Goal: Information Seeking & Learning: Learn about a topic

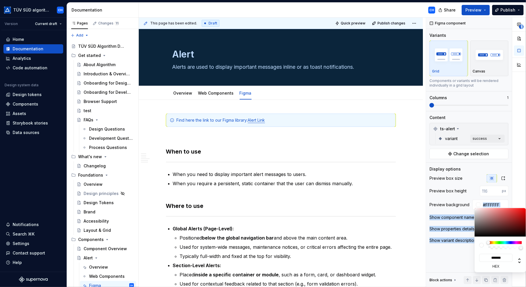
scroll to position [470, 0]
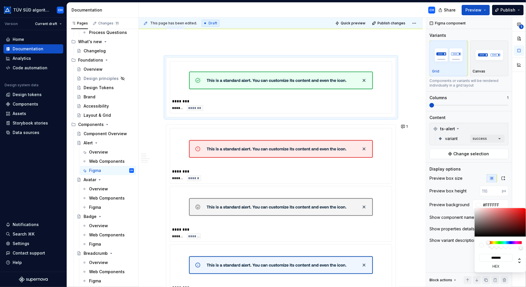
click at [179, 97] on html "TÜV SÜD algorithm CH Version Current draft Home Documentation Analytics Code au…" at bounding box center [263, 143] width 526 height 287
click at [180, 99] on html "TÜV SÜD algorithm CH Version Current draft Home Documentation Analytics Code au…" at bounding box center [263, 143] width 526 height 287
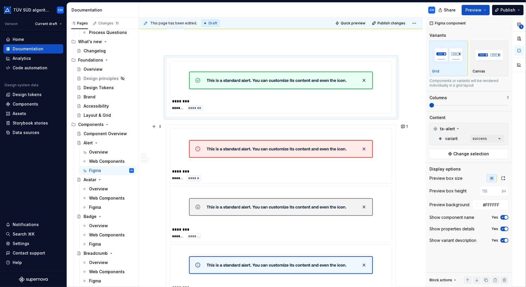
click at [151, 121] on div "Find here the link to our Figma library: Alert Link When to use When you need t…" at bounding box center [281, 176] width 284 height 1092
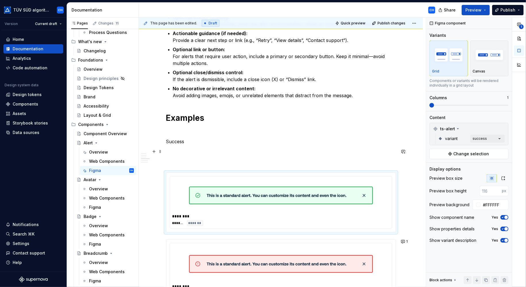
click at [169, 149] on p at bounding box center [281, 151] width 230 height 7
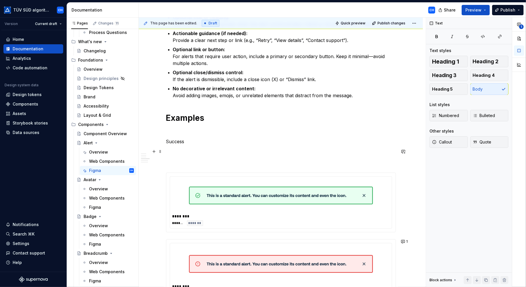
click at [199, 143] on p "Success" at bounding box center [281, 141] width 230 height 7
drag, startPoint x: 186, startPoint y: 142, endPoint x: 163, endPoint y: 143, distance: 23.6
click at [163, 143] on div "Find here the link to our Figma library: Alert Link When to use When you need t…" at bounding box center [281, 291] width 284 height 1092
click at [176, 155] on div "Find here the link to our Figma library: Alert Link When to use When you need t…" at bounding box center [281, 250] width 230 height 985
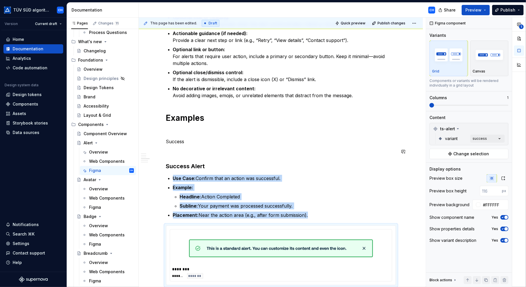
type textarea "*"
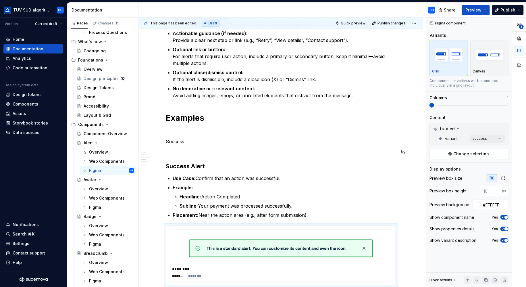
click at [178, 155] on div "Find here the link to our Figma library: Alert Link When to use When you need t…" at bounding box center [281, 277] width 230 height 1038
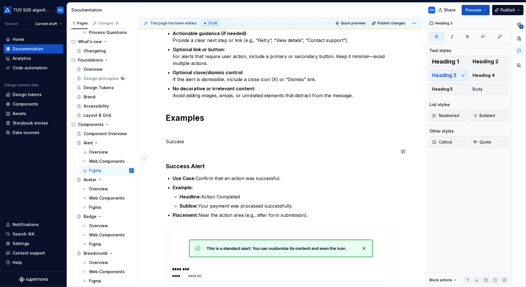
click at [170, 156] on div "Find here the link to our Figma library: Alert Link When to use When you need t…" at bounding box center [281, 277] width 230 height 1038
click at [166, 153] on p at bounding box center [281, 151] width 230 height 7
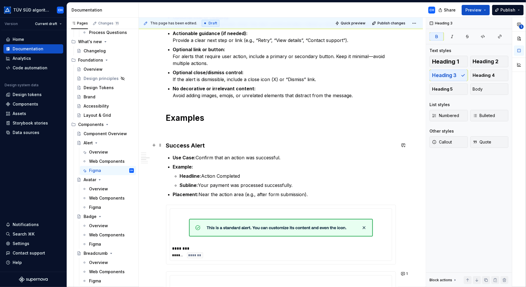
click at [212, 144] on h3 "Success Alert" at bounding box center [281, 145] width 230 height 8
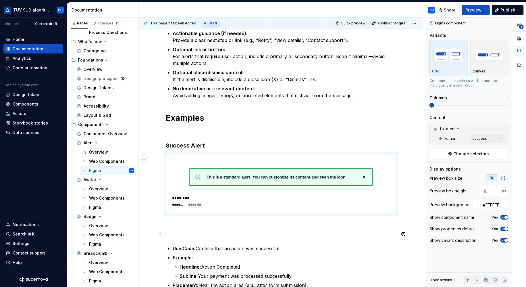
click at [179, 236] on p at bounding box center [281, 234] width 230 height 7
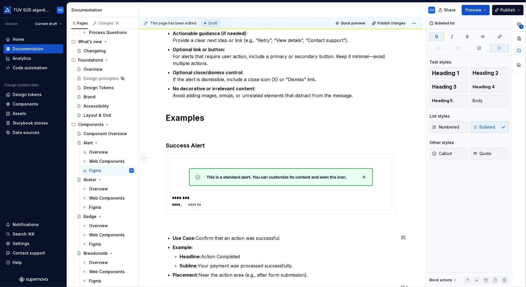
click at [174, 229] on div "Find here the link to our Figma library: Alert Link When to use When you need t…" at bounding box center [281, 273] width 230 height 1031
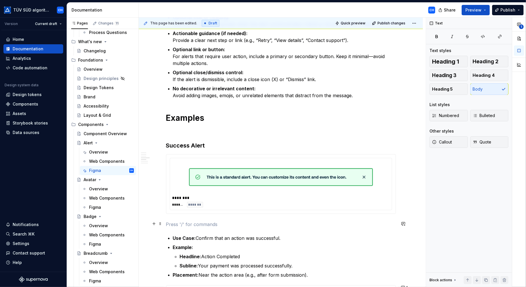
click at [167, 225] on p at bounding box center [281, 224] width 230 height 7
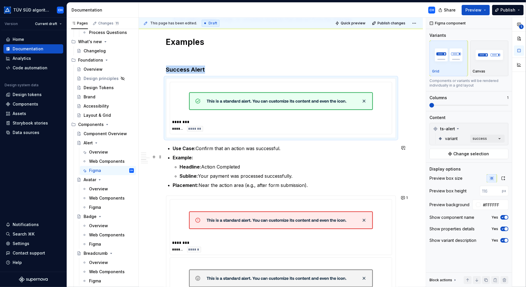
scroll to position [470, 0]
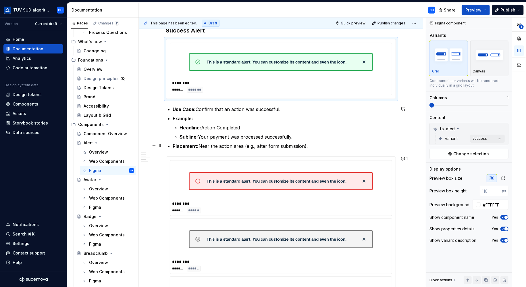
click at [316, 143] on p "Placement: Near the action area (e.g., after form submission)." at bounding box center [284, 145] width 223 height 7
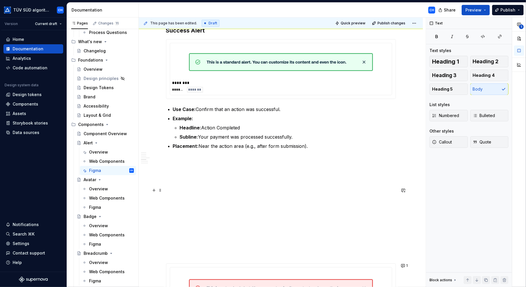
click at [182, 188] on p at bounding box center [281, 190] width 230 height 7
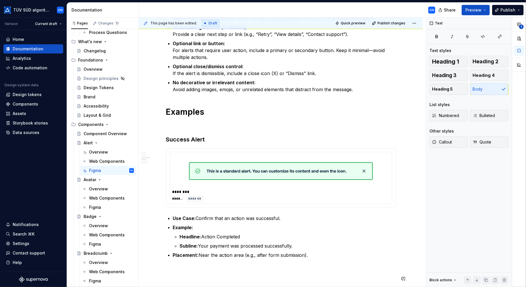
scroll to position [326, 0]
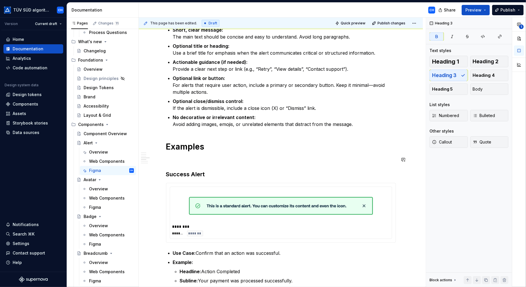
click at [171, 159] on p at bounding box center [281, 159] width 230 height 7
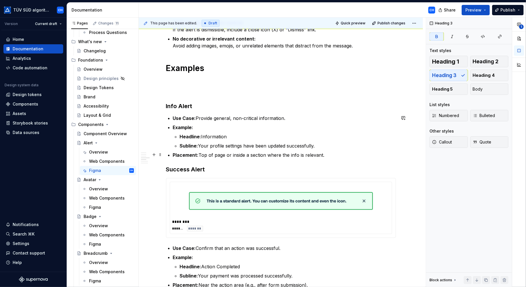
scroll to position [441, 0]
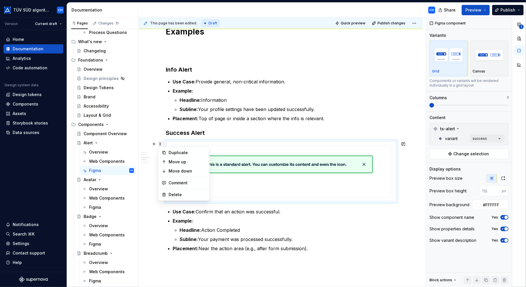
click at [159, 143] on span at bounding box center [160, 144] width 5 height 8
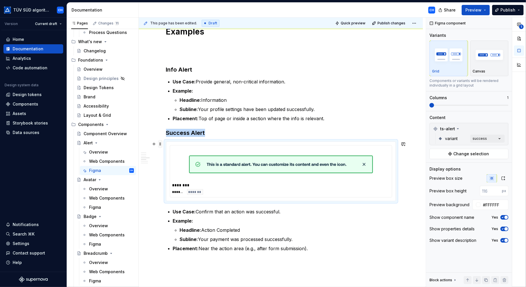
click at [160, 143] on span at bounding box center [160, 144] width 5 height 8
click at [172, 154] on div "Duplicate" at bounding box center [187, 153] width 37 height 6
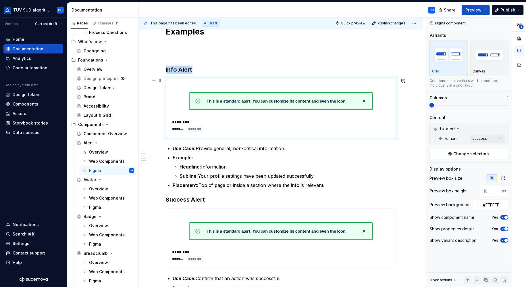
click at [221, 103] on img at bounding box center [281, 101] width 184 height 29
click at [235, 101] on img at bounding box center [281, 101] width 184 height 29
click at [493, 139] on div "**********" at bounding box center [476, 152] width 100 height 269
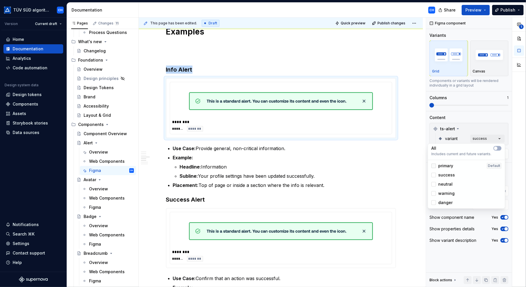
click at [433, 165] on div at bounding box center [433, 165] width 5 height 5
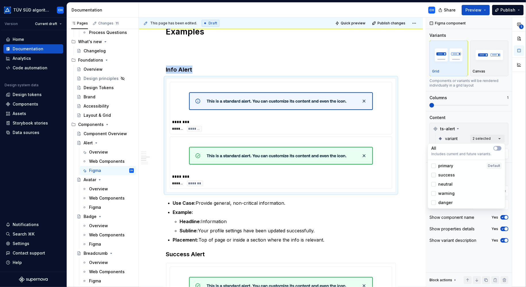
click at [434, 175] on icon at bounding box center [434, 175] width 0 height 0
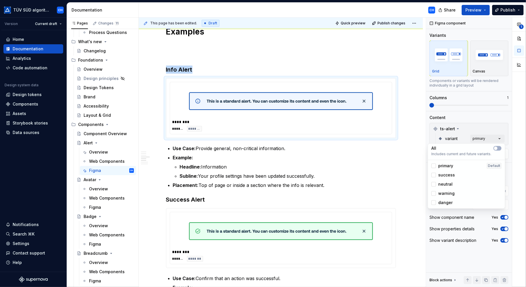
click at [166, 191] on html "TÜV SÜD algorithm CH Version Current draft Home Documentation Analytics Code au…" at bounding box center [263, 143] width 526 height 287
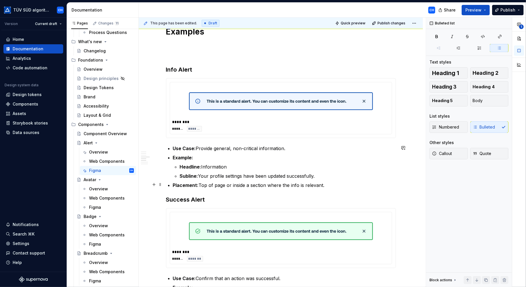
click at [329, 184] on p "Placement: Top of page or inside a section where the info is relevant." at bounding box center [284, 185] width 223 height 7
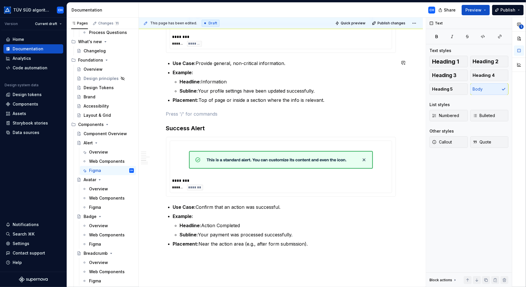
scroll to position [527, 0]
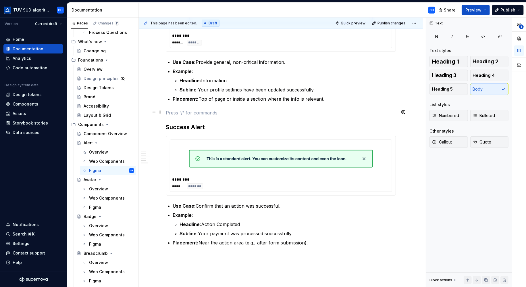
click at [239, 112] on p at bounding box center [281, 112] width 230 height 7
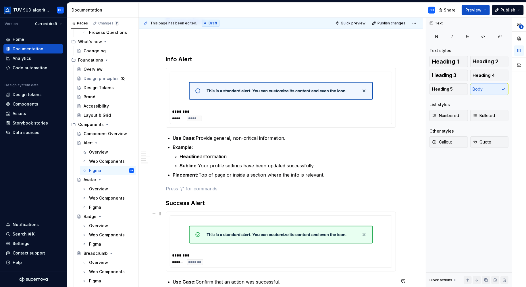
scroll to position [441, 0]
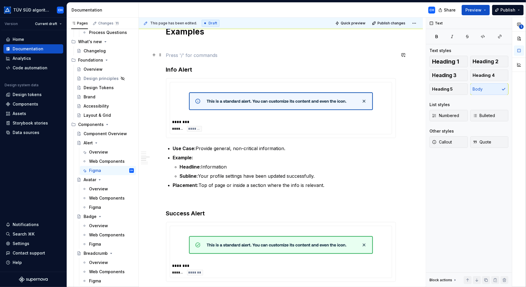
click at [187, 57] on p at bounding box center [281, 55] width 230 height 7
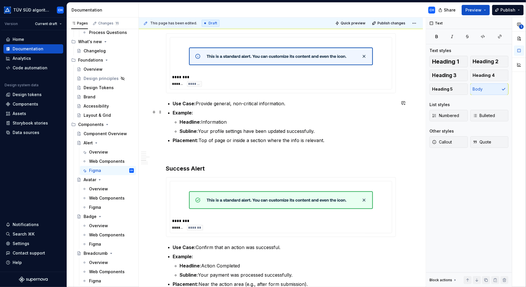
scroll to position [470, 0]
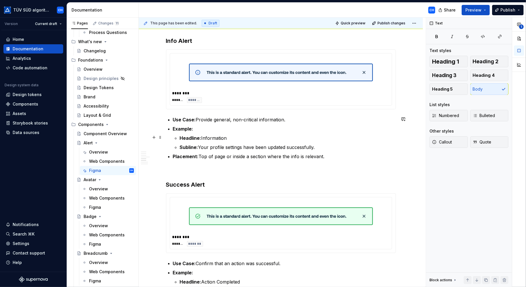
click at [252, 138] on p "Headline: Information" at bounding box center [288, 137] width 216 height 7
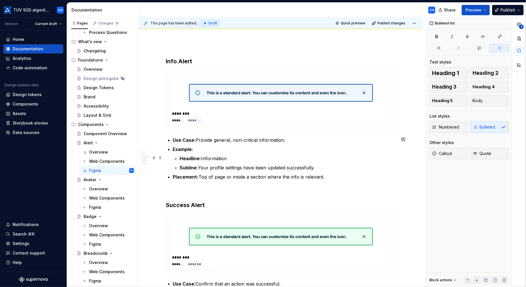
scroll to position [441, 0]
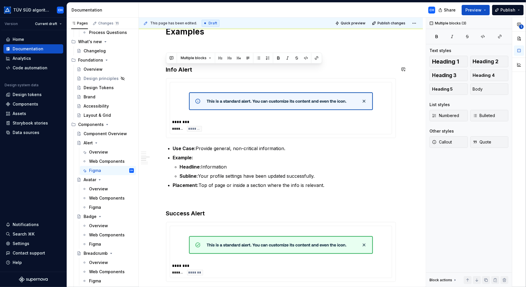
drag, startPoint x: 323, startPoint y: 184, endPoint x: 155, endPoint y: 64, distance: 206.5
copy div "Info Alert ******** ******* ******* Use Case: Provide general, non-critical inf…"
click at [182, 200] on p at bounding box center [281, 198] width 230 height 7
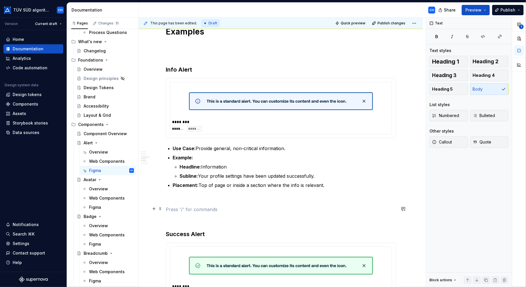
click at [179, 208] on p at bounding box center [281, 209] width 230 height 7
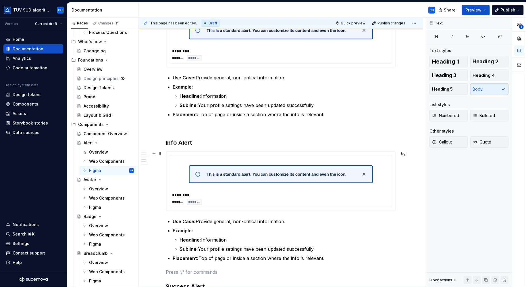
scroll to position [556, 0]
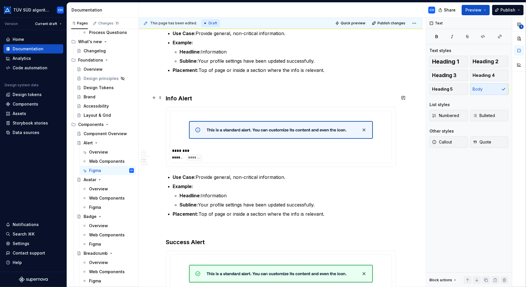
click at [181, 97] on strong "Info Alert" at bounding box center [179, 98] width 26 height 7
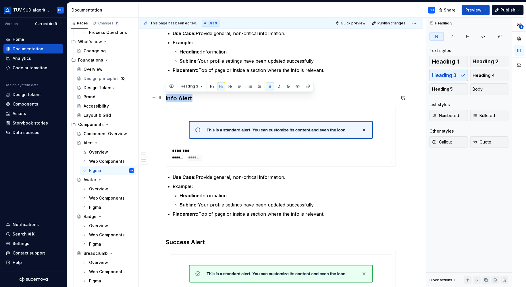
drag, startPoint x: 202, startPoint y: 97, endPoint x: 164, endPoint y: 97, distance: 38.8
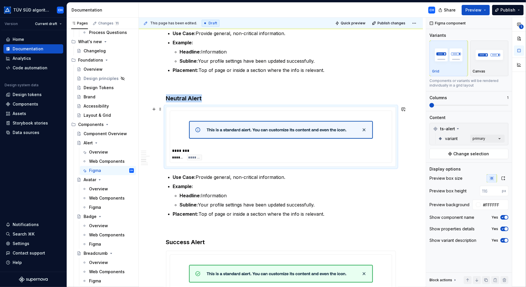
click at [245, 128] on img at bounding box center [281, 129] width 184 height 29
click at [248, 131] on img at bounding box center [281, 129] width 184 height 29
click at [481, 138] on div "**********" at bounding box center [476, 152] width 100 height 269
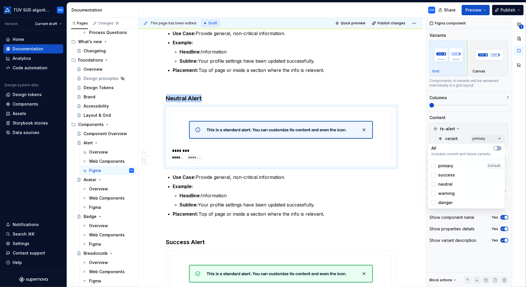
click at [432, 184] on div at bounding box center [433, 184] width 5 height 5
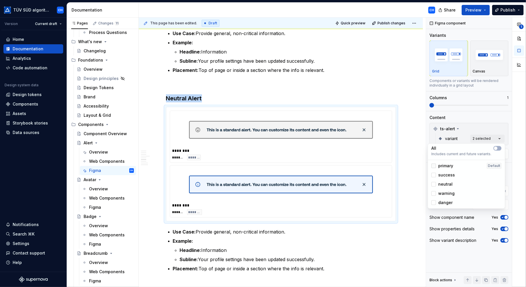
click at [434, 166] on icon at bounding box center [434, 166] width 0 height 0
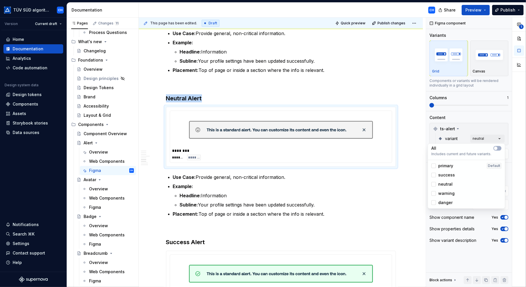
click at [212, 184] on html "TÜV SÜD algorithm CH Version Current draft Home Documentation Analytics Code au…" at bounding box center [263, 143] width 526 height 287
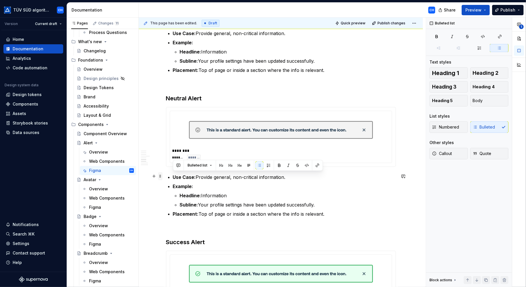
drag, startPoint x: 327, startPoint y: 213, endPoint x: 161, endPoint y: 174, distance: 170.3
click at [166, 174] on div "Find here the link to our Figma library: Alert Link When to use When you need t…" at bounding box center [281, 271] width 230 height 1429
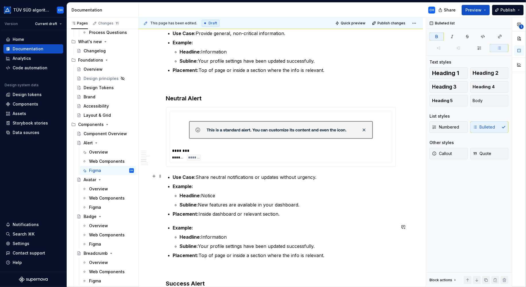
click at [345, 189] on li "Example: Headline: Notice Subline: New features are available in your dashboard." at bounding box center [284, 195] width 223 height 25
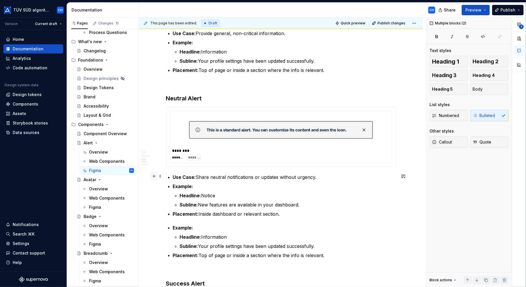
drag, startPoint x: 327, startPoint y: 252, endPoint x: 157, endPoint y: 175, distance: 186.9
click at [166, 175] on div "Find here the link to our Figma library: Alert Link When to use When you need t…" at bounding box center [281, 292] width 230 height 1470
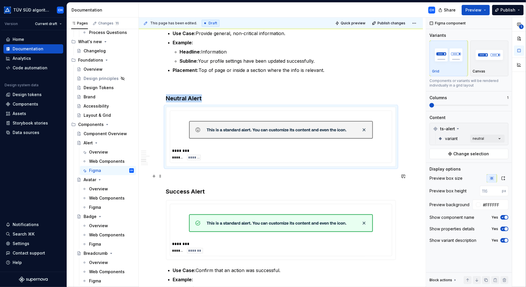
click at [172, 174] on p at bounding box center [281, 176] width 230 height 7
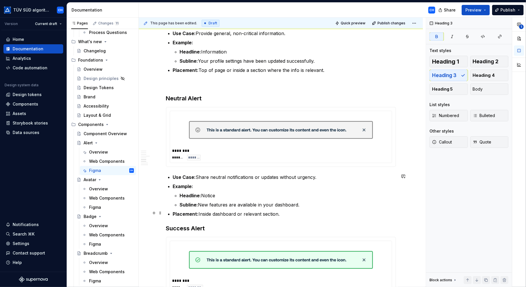
click at [298, 215] on p "Placement: Inside dashboard or relevant section." at bounding box center [284, 213] width 223 height 7
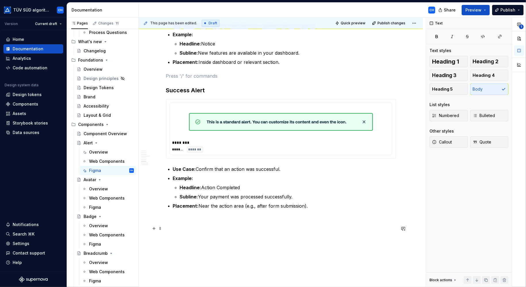
scroll to position [671, 0]
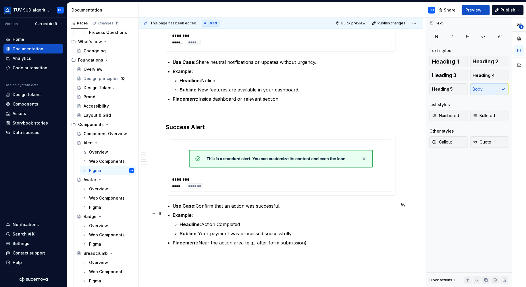
click at [307, 211] on p "Example:" at bounding box center [284, 214] width 223 height 7
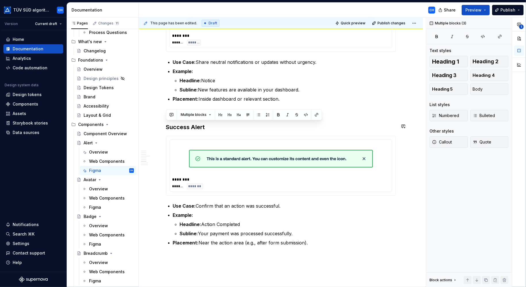
drag, startPoint x: 315, startPoint y: 241, endPoint x: 148, endPoint y: 120, distance: 206.5
click at [148, 120] on div "Find here the link to our Figma library: Alert Link When to use When you need t…" at bounding box center [281, 193] width 284 height 1528
copy div "Success Alert ******** ******* ******* Use Case: Confirm that an action was suc…"
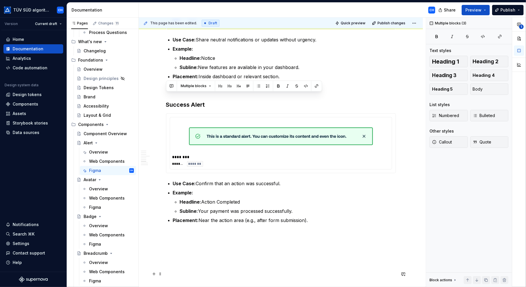
scroll to position [700, 0]
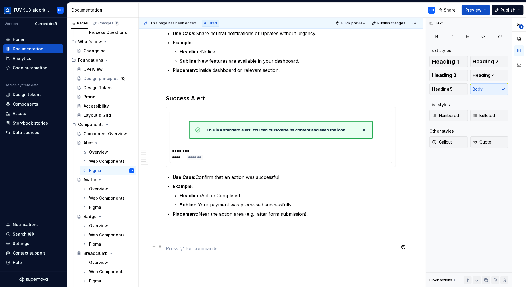
click at [211, 246] on p at bounding box center [281, 248] width 230 height 7
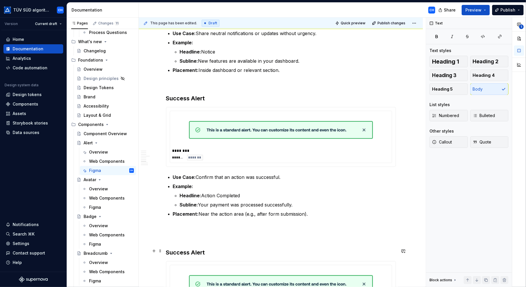
scroll to position [815, 0]
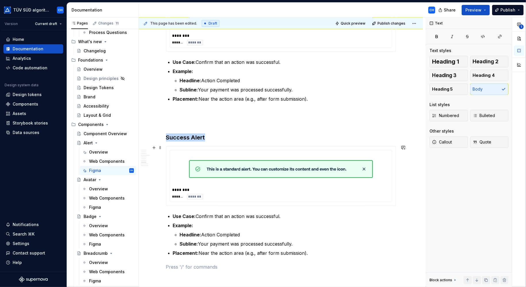
click at [223, 167] on img at bounding box center [281, 169] width 184 height 29
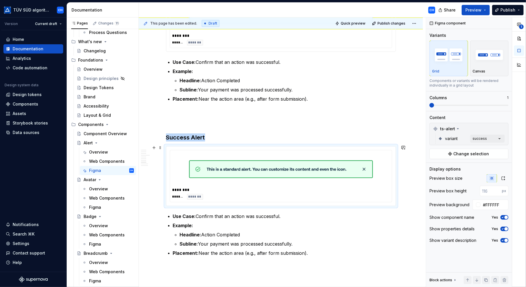
click at [223, 167] on img at bounding box center [281, 169] width 184 height 29
click at [482, 137] on div "**********" at bounding box center [476, 152] width 100 height 269
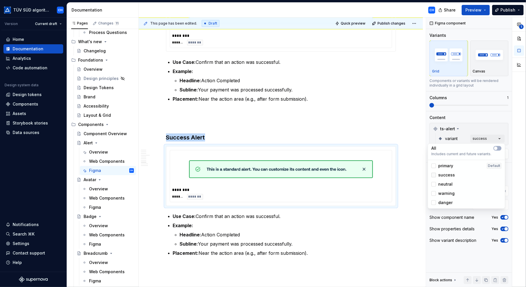
click at [434, 175] on icon at bounding box center [434, 175] width 0 height 0
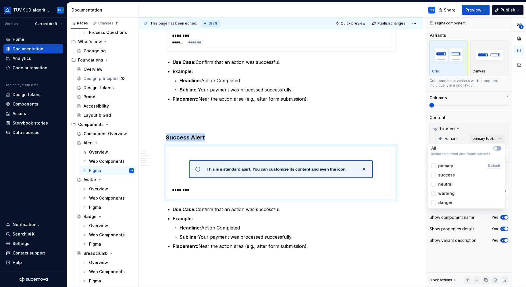
click at [435, 195] on div at bounding box center [433, 193] width 5 height 5
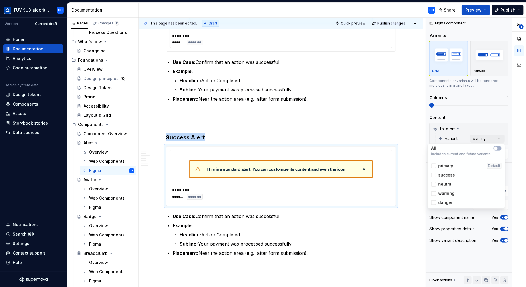
click at [348, 248] on html "TÜV SÜD algorithm CH Version Current draft Home Documentation Analytics Code au…" at bounding box center [263, 143] width 526 height 287
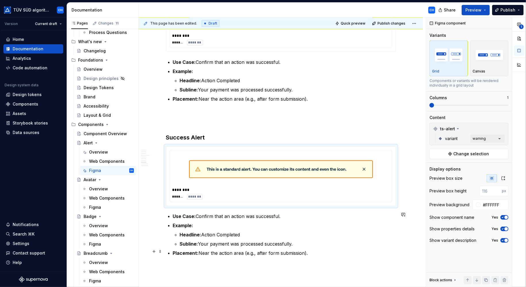
click at [349, 242] on p "Subline: Your payment was processed successfully." at bounding box center [288, 243] width 216 height 7
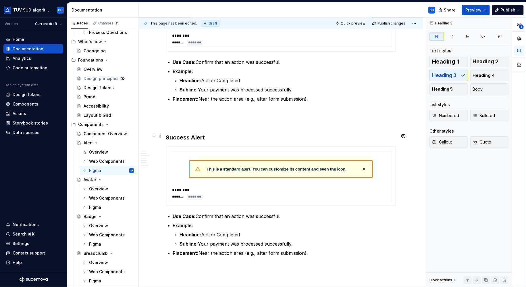
click at [183, 134] on strong "Success Alert" at bounding box center [185, 137] width 39 height 7
drag, startPoint x: 209, startPoint y: 135, endPoint x: 169, endPoint y: 135, distance: 39.9
click at [169, 135] on h3 "Success Alert" at bounding box center [281, 137] width 230 height 8
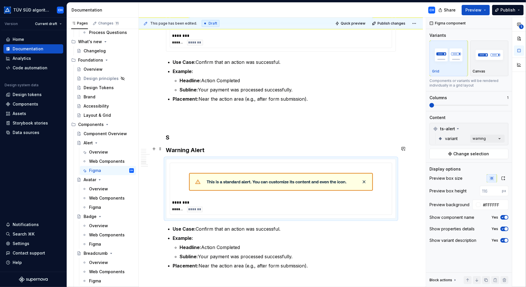
click at [167, 147] on strong "Warning Alert" at bounding box center [185, 149] width 39 height 7
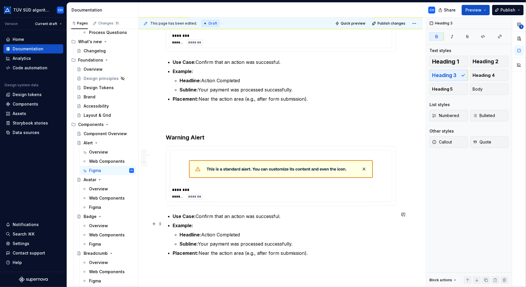
click at [314, 244] on ul "Use Case: Confirm that an action was successful. Example: Headline: Action Comp…" at bounding box center [284, 235] width 223 height 44
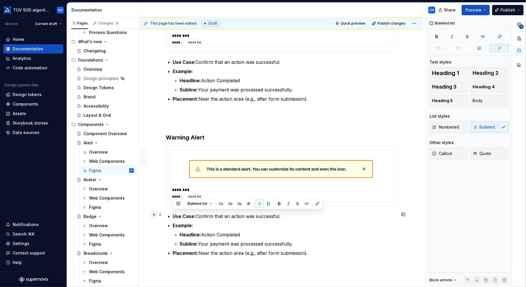
drag, startPoint x: 313, startPoint y: 251, endPoint x: 152, endPoint y: 213, distance: 165.4
click at [166, 213] on div "Find here the link to our Figma library: Alert Link When to use When you need t…" at bounding box center [281, 74] width 230 height 1551
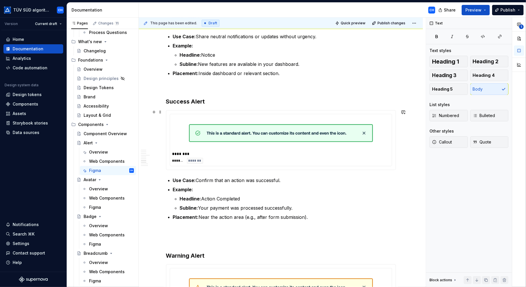
scroll to position [728, 0]
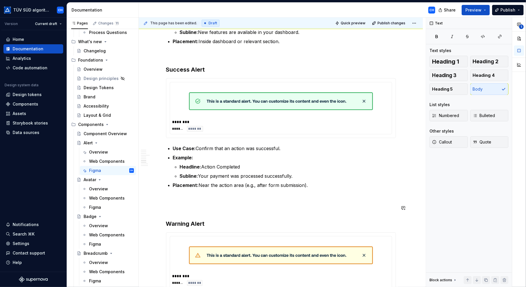
click at [180, 212] on div "Find here the link to our Figma library: Alert Link When to use When you need t…" at bounding box center [281, 152] width 230 height 1534
click at [164, 213] on div "Find here the link to our Figma library: Alert Link When to use When you need t…" at bounding box center [281, 191] width 284 height 1641
click at [164, 207] on div "Find here the link to our Figma library: Alert Link When to use When you need t…" at bounding box center [281, 191] width 284 height 1641
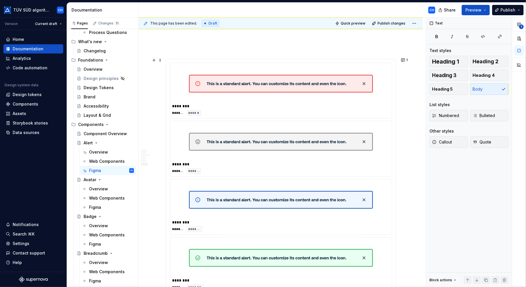
scroll to position [1073, 0]
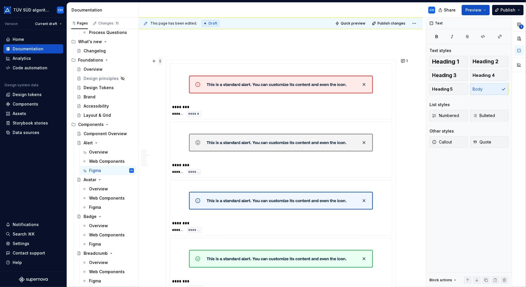
click at [160, 60] on span at bounding box center [160, 61] width 5 height 8
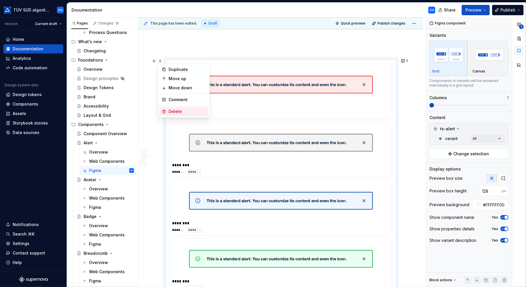
click at [173, 110] on div "Delete" at bounding box center [187, 112] width 37 height 6
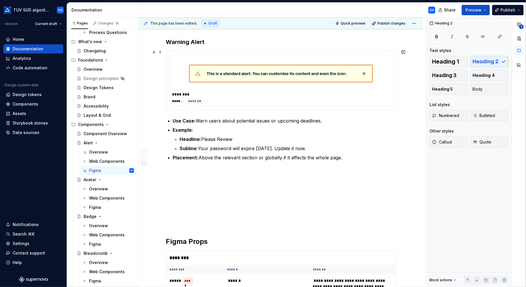
scroll to position [872, 0]
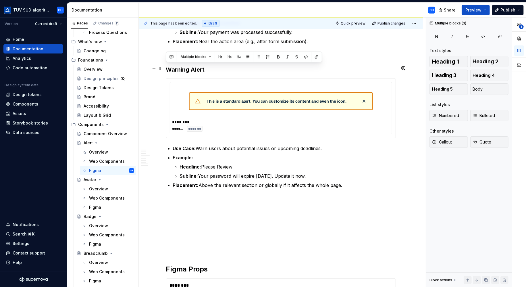
drag, startPoint x: 347, startPoint y: 184, endPoint x: 153, endPoint y: 71, distance: 224.2
copy div "Warning Alert ******** ******* ******* Use Case: Warn users about potential iss…"
click at [188, 216] on p at bounding box center [281, 219] width 230 height 7
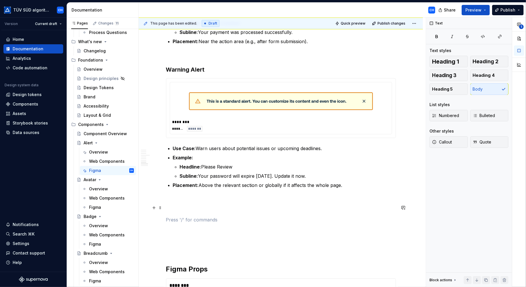
click at [183, 207] on p at bounding box center [281, 209] width 230 height 7
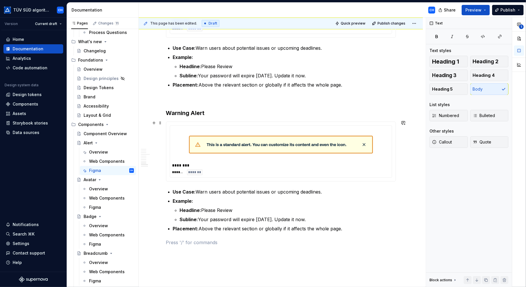
scroll to position [987, 0]
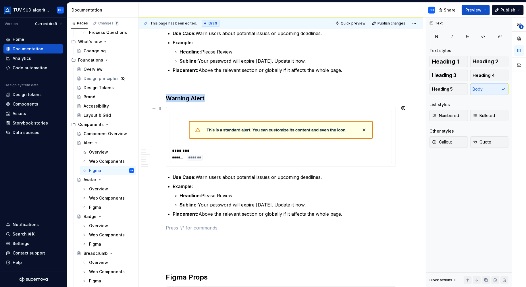
click at [273, 127] on img at bounding box center [281, 129] width 184 height 29
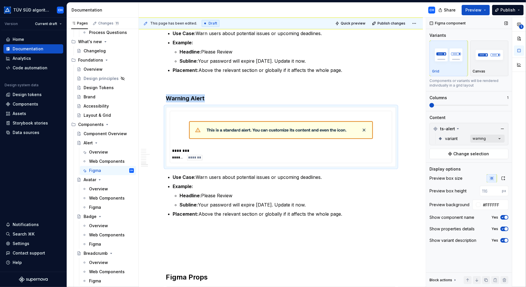
click at [490, 139] on div "**********" at bounding box center [476, 152] width 100 height 269
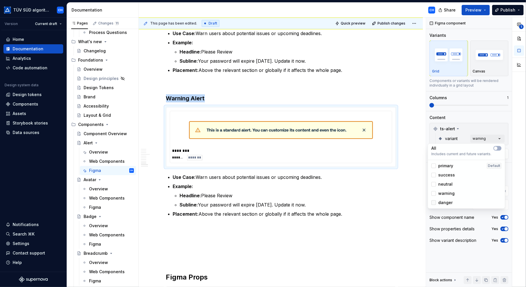
click at [434, 202] on div at bounding box center [433, 202] width 5 height 5
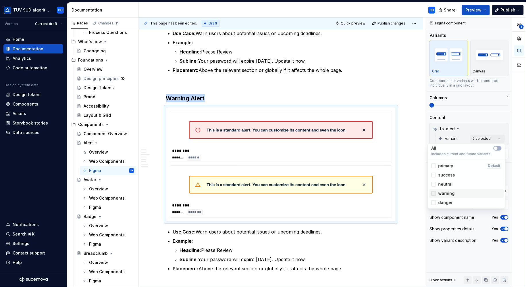
click at [434, 193] on icon at bounding box center [434, 193] width 0 height 0
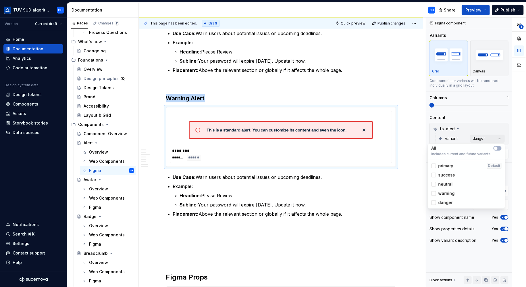
click at [177, 95] on html "TÜV SÜD algorithm CH Version Current draft Home Documentation Analytics Code au…" at bounding box center [263, 143] width 526 height 287
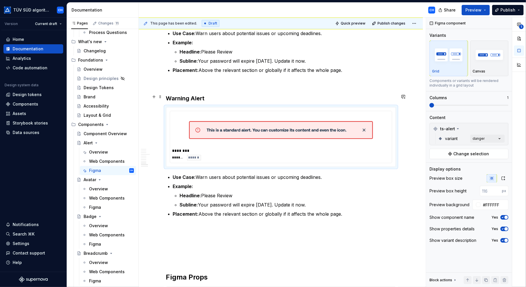
click at [177, 95] on strong "Warning Alert" at bounding box center [185, 98] width 39 height 7
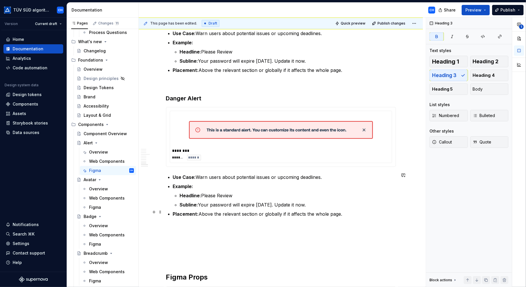
click at [288, 212] on p "Placement: Above the relevant section or globally if it affects the whole page." at bounding box center [284, 213] width 223 height 7
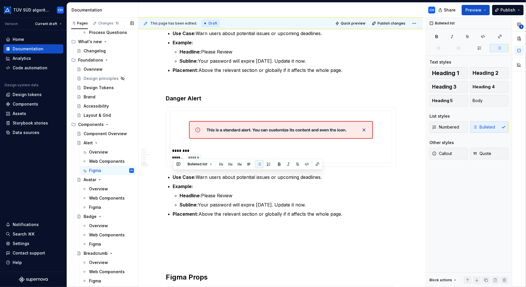
drag, startPoint x: 351, startPoint y: 213, endPoint x: 136, endPoint y: 173, distance: 218.6
click at [136, 173] on div "Pages Changes 11 Add Accessibility guide for tree Page tree. Navigate the tree …" at bounding box center [296, 154] width 459 height 272
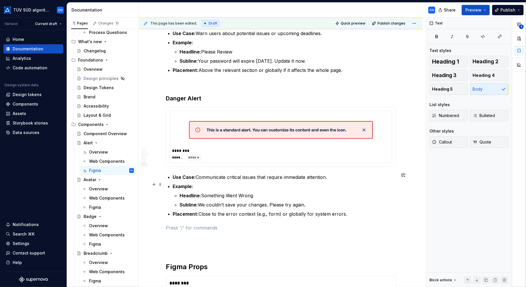
click at [341, 192] on p "Headline: Something Went Wrong" at bounding box center [288, 195] width 216 height 7
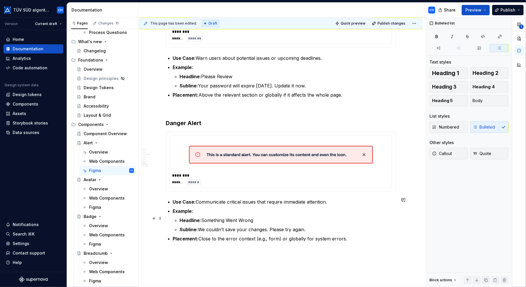
scroll to position [929, 0]
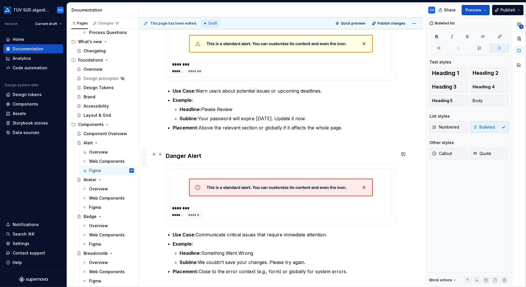
click at [204, 152] on h3 "Danger Alert" at bounding box center [281, 156] width 230 height 8
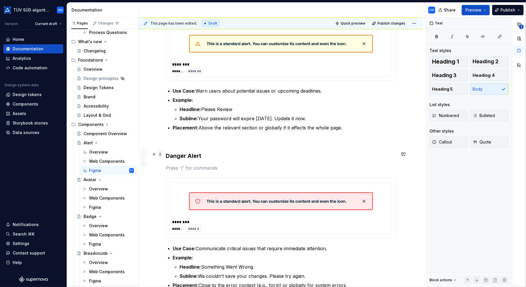
click at [160, 154] on span at bounding box center [160, 154] width 5 height 8
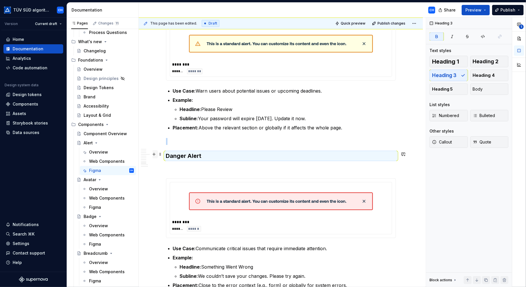
click at [154, 153] on button "button" at bounding box center [154, 154] width 8 height 8
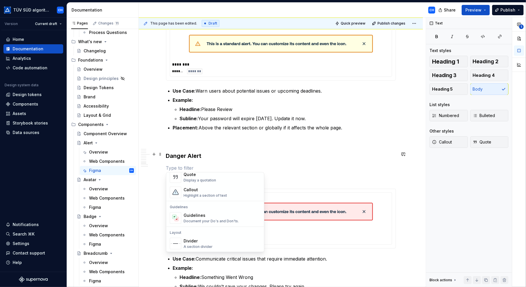
scroll to position [172, 0]
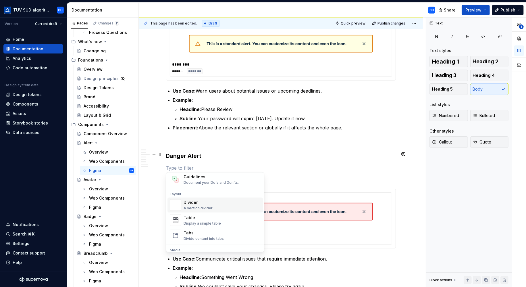
click at [199, 207] on div "A section divider" at bounding box center [198, 208] width 29 height 5
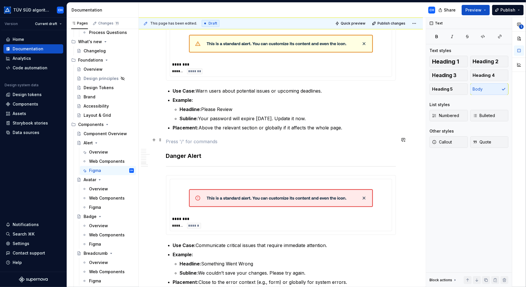
click at [235, 142] on p at bounding box center [281, 141] width 230 height 7
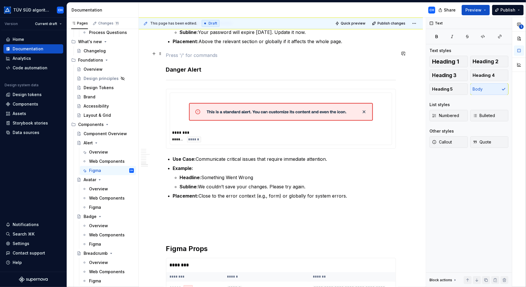
click at [167, 54] on p at bounding box center [281, 55] width 230 height 7
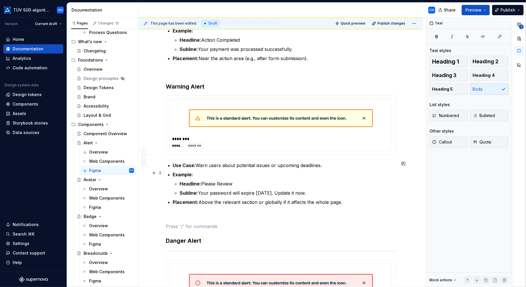
scroll to position [815, 0]
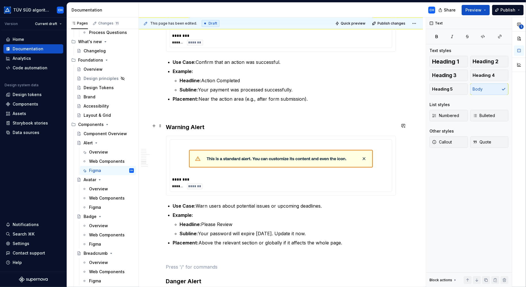
click at [206, 124] on h3 "Warning Alert" at bounding box center [281, 127] width 230 height 8
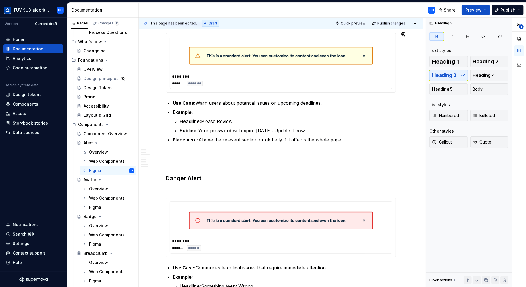
scroll to position [929, 0]
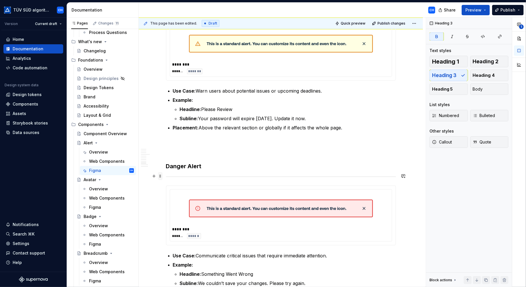
click at [161, 174] on span at bounding box center [160, 176] width 5 height 8
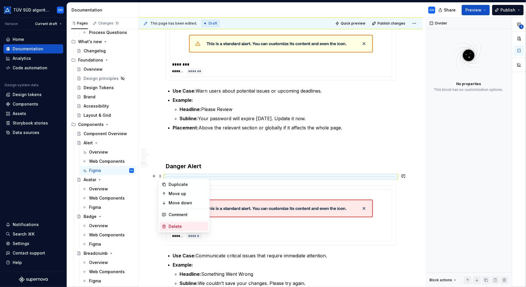
click at [176, 225] on div "Delete" at bounding box center [187, 226] width 37 height 6
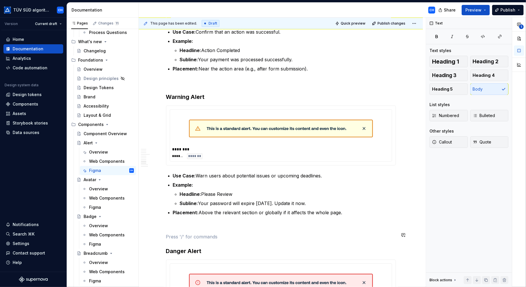
scroll to position [843, 0]
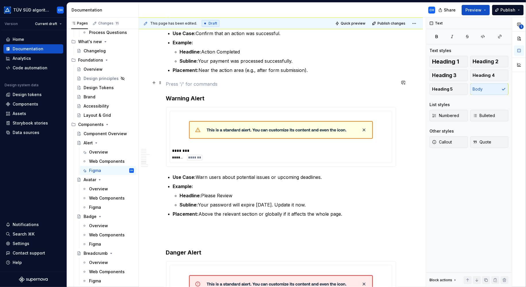
click at [187, 84] on p at bounding box center [281, 83] width 230 height 7
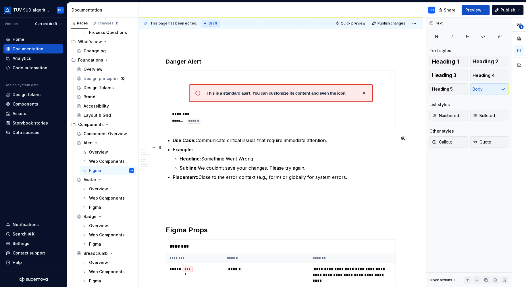
scroll to position [1130, 0]
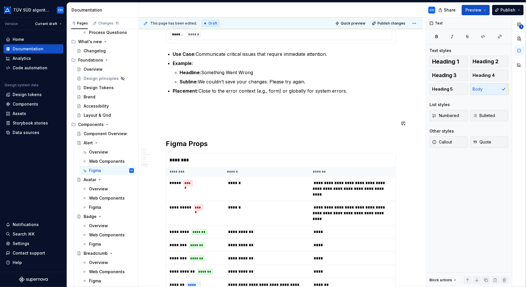
click at [185, 122] on p at bounding box center [281, 125] width 230 height 7
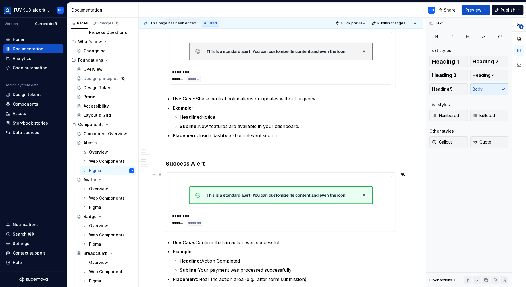
scroll to position [613, 0]
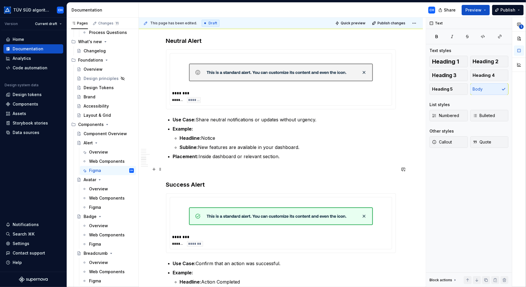
click at [179, 170] on p at bounding box center [281, 170] width 230 height 7
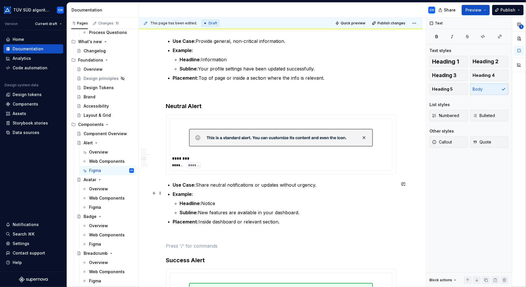
scroll to position [527, 0]
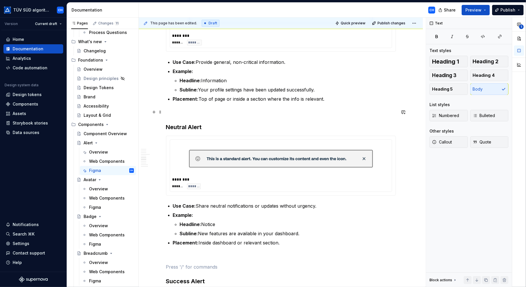
click at [178, 114] on p at bounding box center [281, 112] width 230 height 7
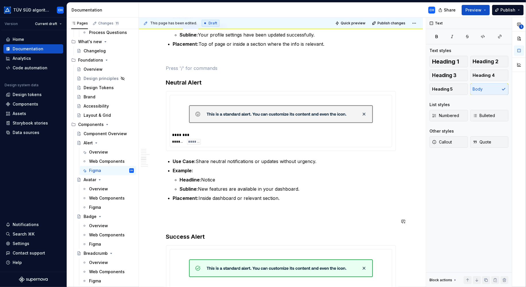
scroll to position [556, 0]
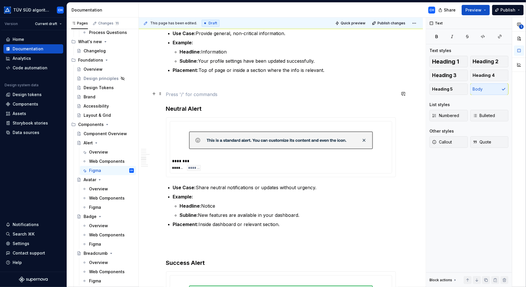
click at [198, 94] on p at bounding box center [281, 94] width 230 height 7
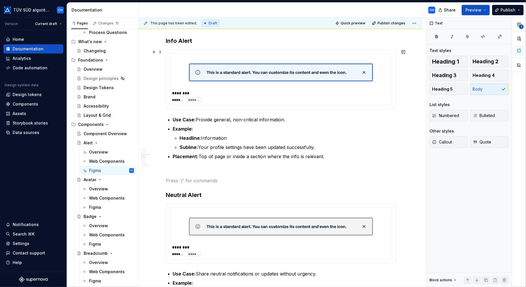
scroll to position [355, 0]
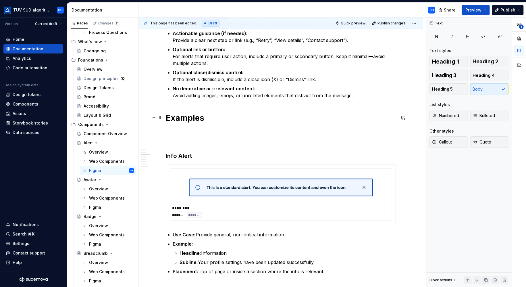
click at [196, 117] on h1 "Examples" at bounding box center [281, 118] width 230 height 10
click at [188, 142] on p at bounding box center [281, 141] width 230 height 7
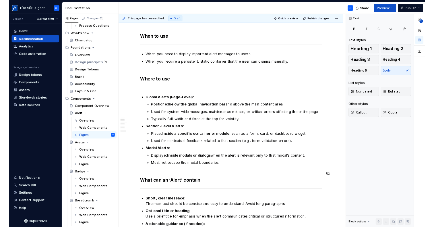
scroll to position [39, 0]
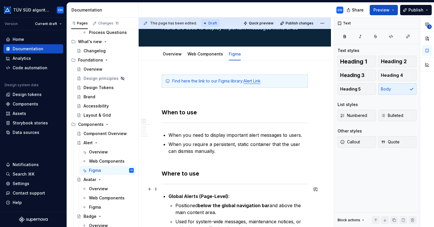
type textarea "*"
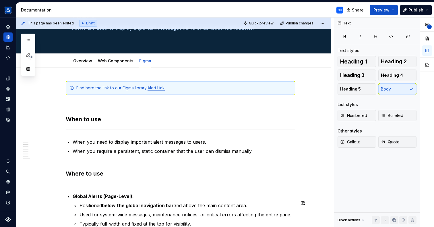
scroll to position [46, 0]
